Goal: Navigation & Orientation: Find specific page/section

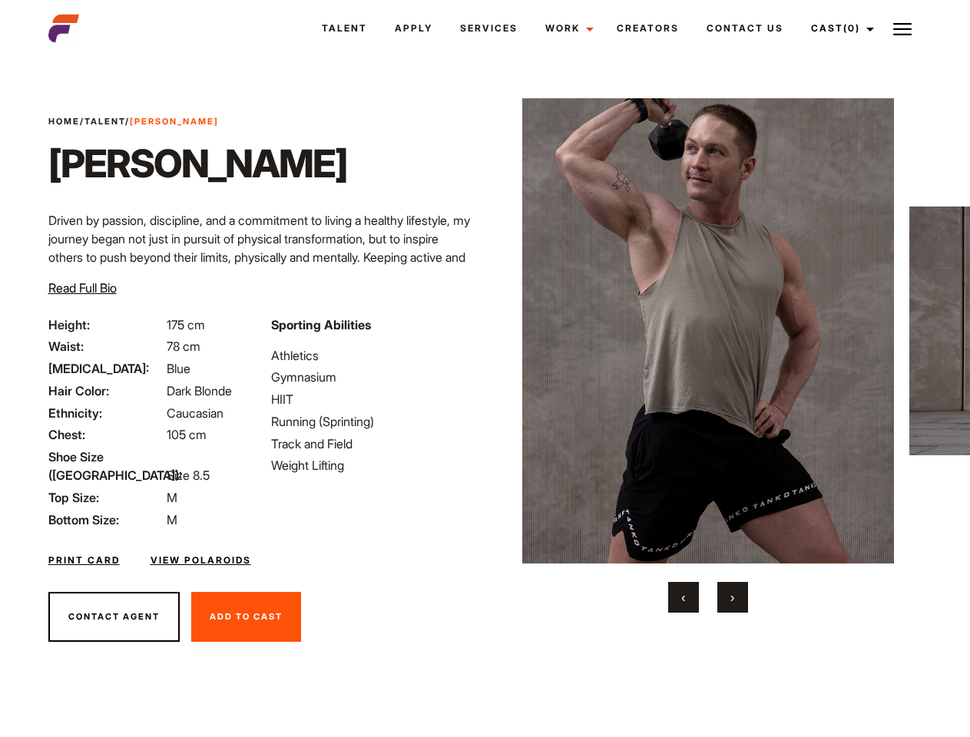
click at [838, 28] on link "Cast (0)" at bounding box center [840, 28] width 86 height 41
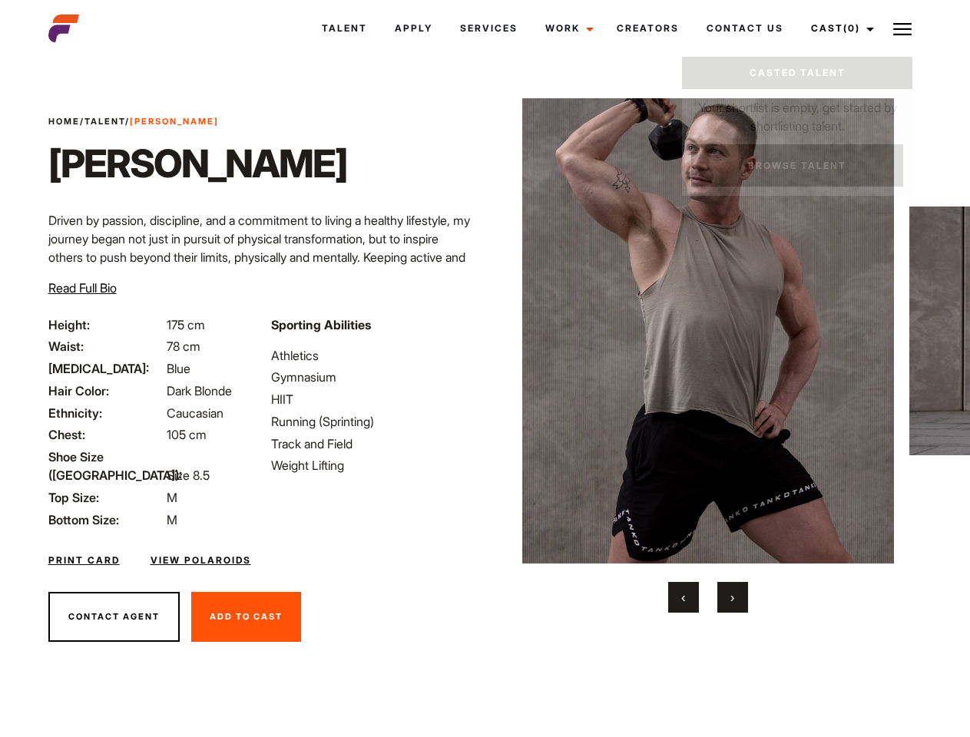
click at [902, 28] on img at bounding box center [902, 29] width 18 height 18
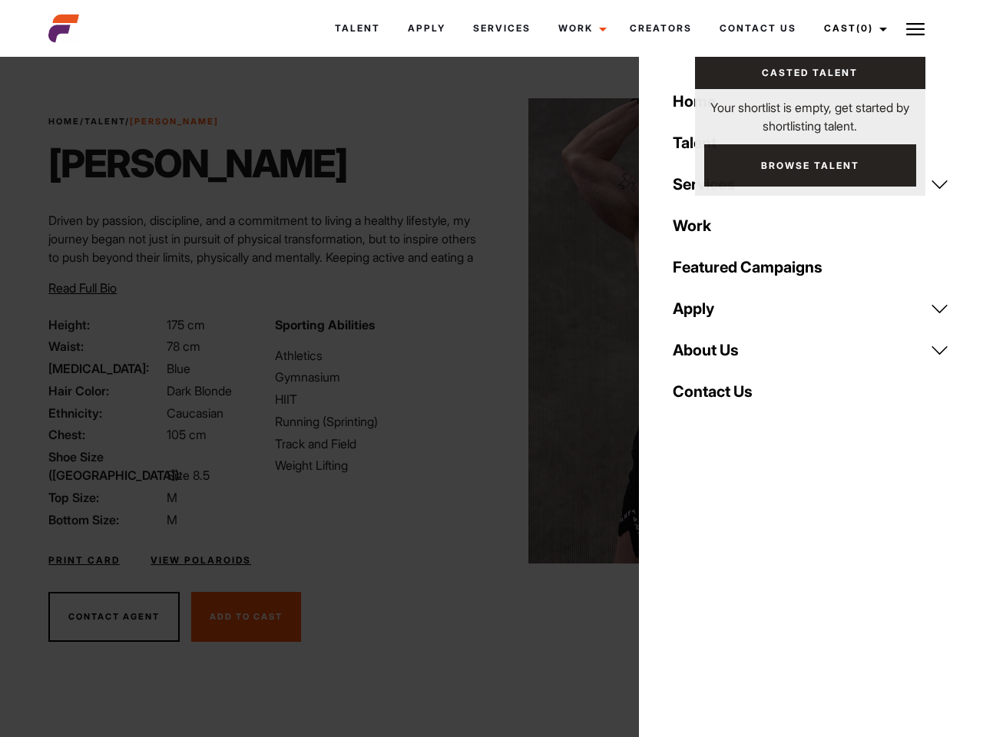
click at [707, 355] on img at bounding box center [714, 330] width 372 height 465
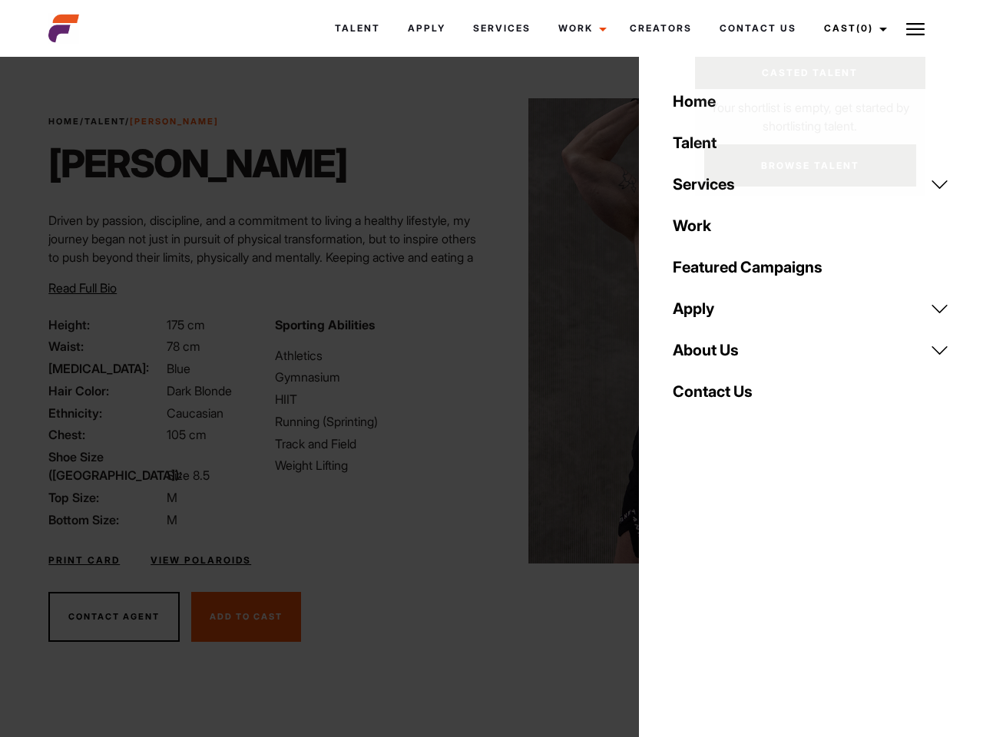
click at [484, 331] on div "Sporting Abilities Athletics Gymnasium HIIT Running (Sprinting) Track and Field…" at bounding box center [379, 422] width 226 height 213
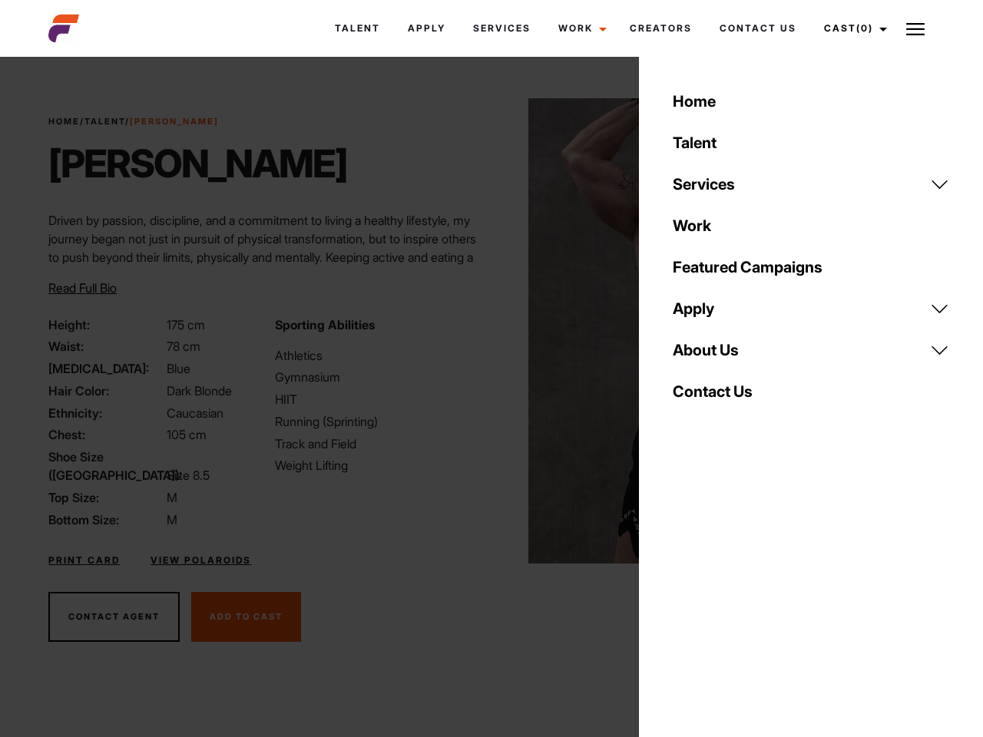
click at [683, 597] on div "Home Talent Services Talent Casting Photography Videography Creative Hair and M…" at bounding box center [811, 368] width 344 height 737
click at [732, 597] on div "Home Talent Services Talent Casting Photography Videography Creative Hair and M…" at bounding box center [811, 368] width 344 height 737
